Goal: Go to known website: Access a specific website the user already knows

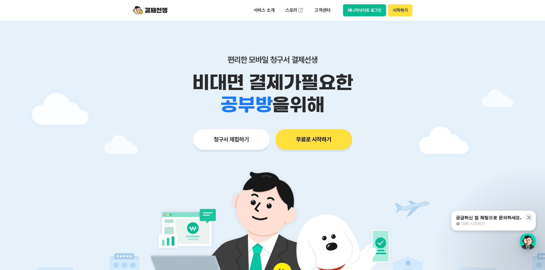
click at [368, 14] on button "매니저사이트 로그인" at bounding box center [364, 10] width 43 height 12
click at [355, 10] on button "매니저사이트 로그인" at bounding box center [364, 10] width 43 height 12
click at [357, 9] on button "매니저사이트 로그인" at bounding box center [364, 10] width 43 height 12
